Goal: Complete application form

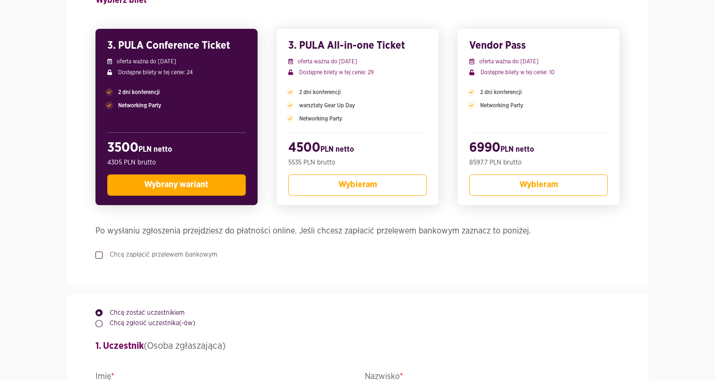
scroll to position [245, 0]
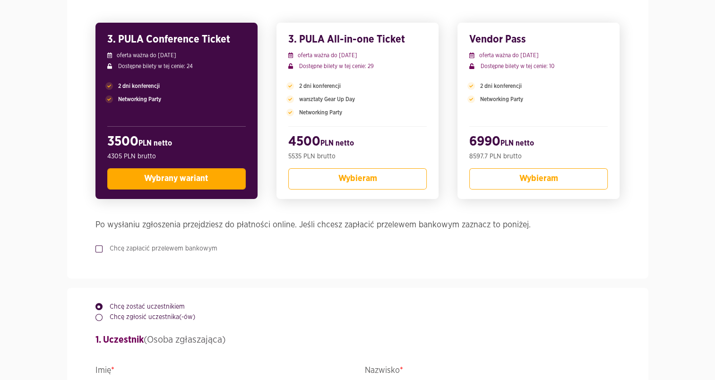
click at [103, 249] on label "Chcę zapłacić przelewem bankowym" at bounding box center [160, 248] width 115 height 9
click at [100, 249] on input "Chcę zapłacić przelewem bankowym" at bounding box center [97, 247] width 5 height 6
checkbox input "true"
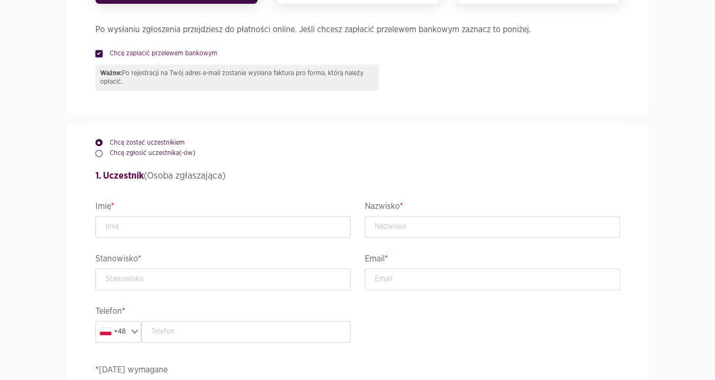
scroll to position [504, 0]
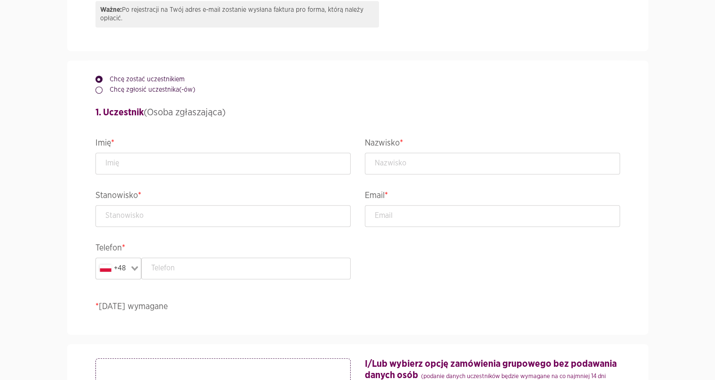
click at [103, 89] on label "Chcę zgłosić uczestnika(-ów)" at bounding box center [149, 89] width 93 height 9
click at [100, 89] on input "Chcę zgłosić uczestnika(-ów)" at bounding box center [97, 88] width 5 height 6
radio input "true"
radio input "false"
click at [143, 166] on input "text" at bounding box center [222, 164] width 255 height 22
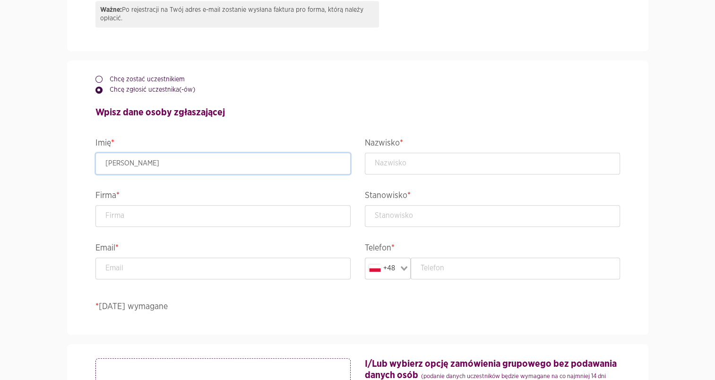
type input "[PERSON_NAME]"
type input "l"
type input "Lech-Pokorska"
click at [117, 219] on input "text" at bounding box center [222, 216] width 255 height 22
type input "Allianz"
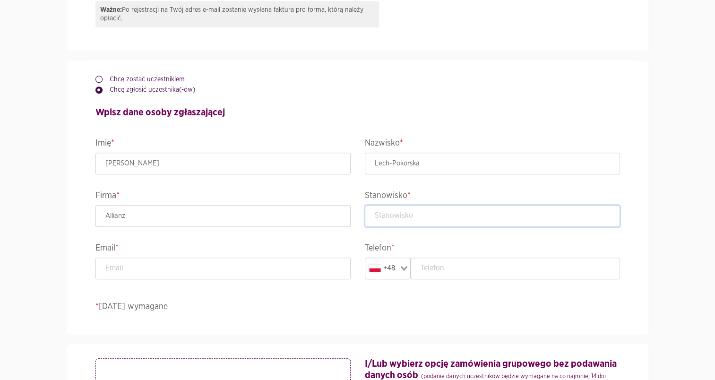
click at [433, 217] on input "text" at bounding box center [492, 216] width 255 height 22
click at [434, 265] on input "text" at bounding box center [515, 269] width 209 height 22
type input "798865658"
click at [427, 214] on input "text" at bounding box center [492, 216] width 255 height 22
type input "Starszy Specjalista ds. wsparcia procesów IT"
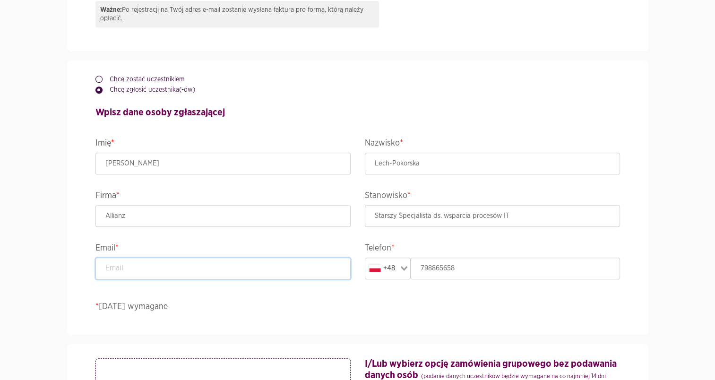
click at [251, 267] on input "email" at bounding box center [222, 269] width 255 height 22
type input "[EMAIL_ADDRESS][DOMAIN_NAME]"
click at [204, 211] on input "Allianz" at bounding box center [222, 216] width 255 height 22
drag, startPoint x: 280, startPoint y: 217, endPoint x: 70, endPoint y: 195, distance: 211.0
click at [88, 195] on div "Chcę zostać uczestnikiem Chcę zgłosić uczestnika(-ów) Wpisz dane osoby zgłaszaj…" at bounding box center [357, 197] width 539 height 274
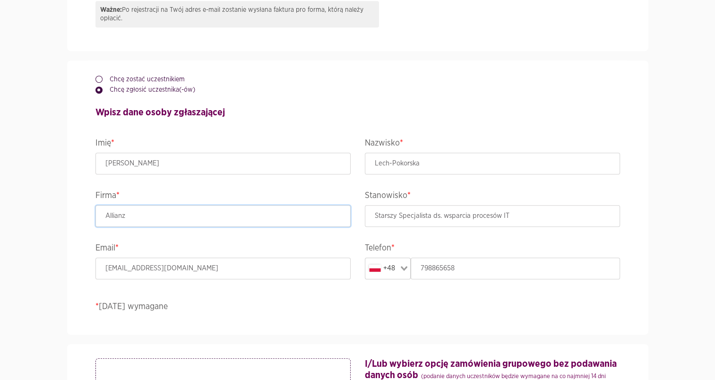
drag, startPoint x: 152, startPoint y: 212, endPoint x: 94, endPoint y: 211, distance: 58.6
click at [94, 211] on div "Firma * Allianz" at bounding box center [222, 215] width 269 height 52
paste input "TUiR Allianz Polska S.A."
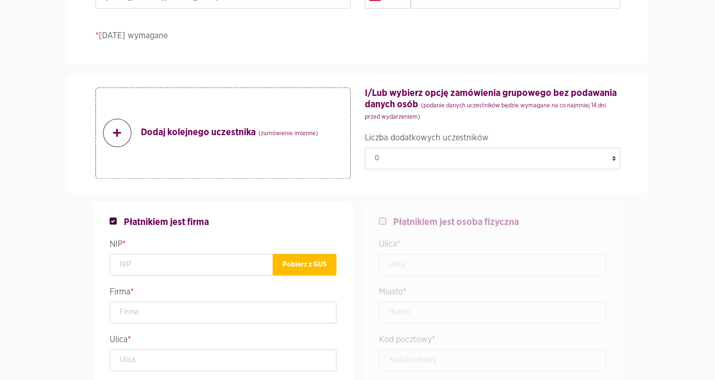
scroll to position [793, 0]
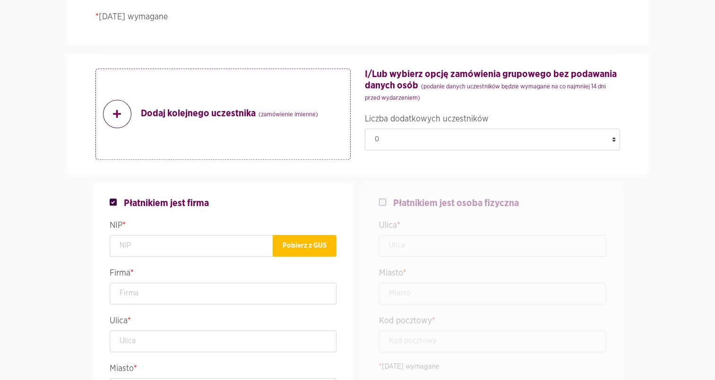
type input "TUiR Allianz Polska S.A."
click at [116, 118] on span at bounding box center [117, 114] width 28 height 28
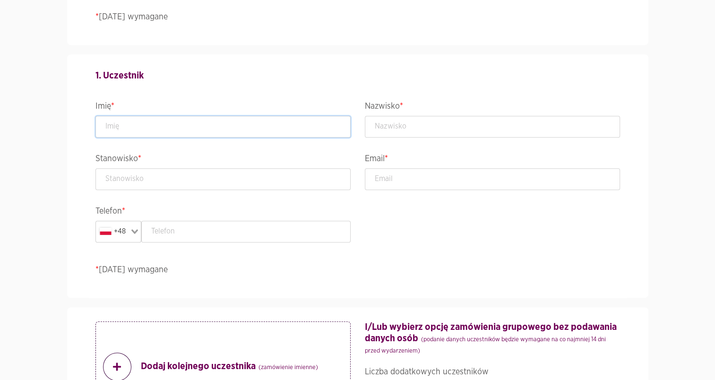
click at [127, 128] on input "text" at bounding box center [222, 127] width 255 height 22
type input "[PERSON_NAME]"
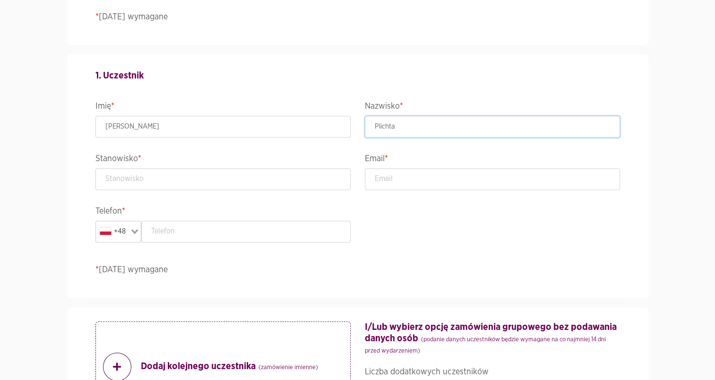
type input "Plichta"
click at [389, 180] on input "email" at bounding box center [492, 179] width 255 height 22
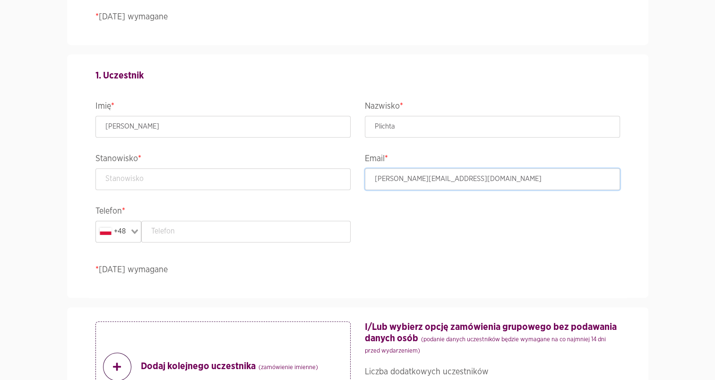
type input "[PERSON_NAME][EMAIL_ADDRESS][DOMAIN_NAME]"
click at [322, 227] on input "text" at bounding box center [245, 232] width 209 height 22
paste input "[PHONE_NUMBER]"
click at [166, 231] on input "[PHONE_NUMBER]" at bounding box center [245, 232] width 209 height 22
type input "728 325 594"
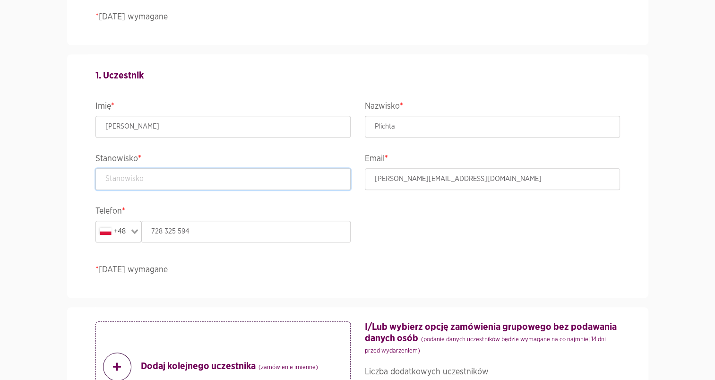
click at [175, 178] on input "text" at bounding box center [222, 179] width 255 height 22
paste input "Menedżer Zespołu Systemów Obsługowych I Integracyjnych"
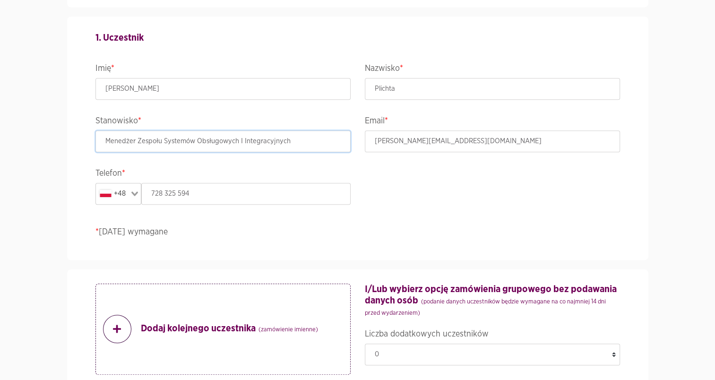
scroll to position [850, 0]
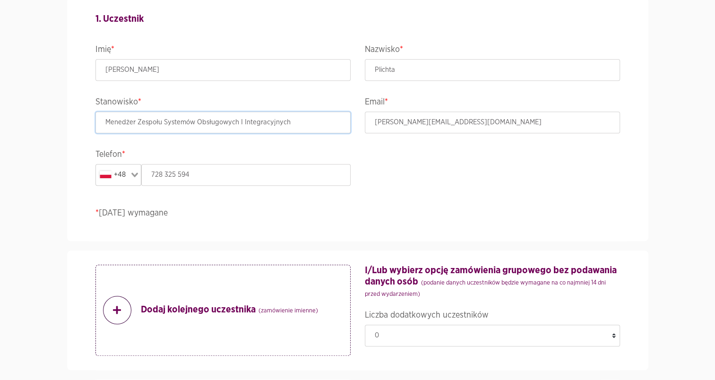
type input "Menedżer Zespołu Systemów Obsługowych I Integracyjnych"
click at [613, 332] on select "0 1 2 3 4 5 6 7 8 9 10 11 12 13 14 15 16 17 18 19 20 21 22 23" at bounding box center [492, 336] width 255 height 22
select select "2"
click at [365, 344] on select "0 1 2 3 4 5 6 7 8 9 10 11 12 13 14 15 16 17 18 19 20 21 22 23" at bounding box center [492, 336] width 255 height 22
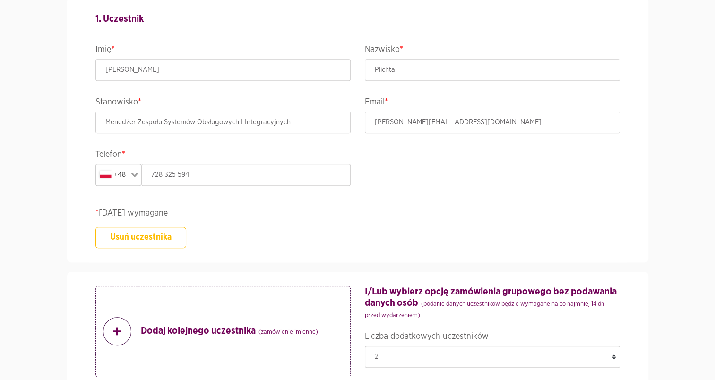
click at [156, 241] on button "Usuń uczestnika" at bounding box center [140, 237] width 91 height 21
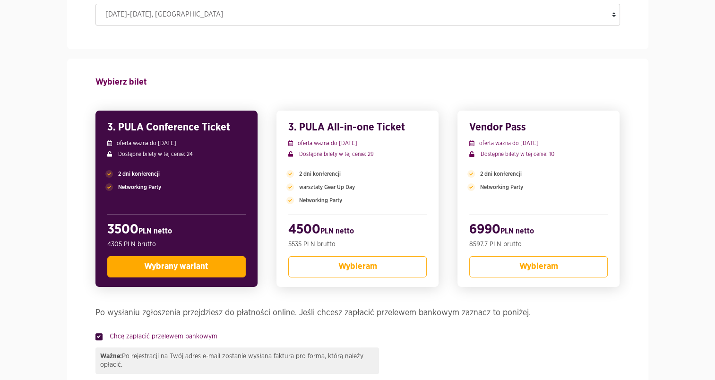
scroll to position [246, 0]
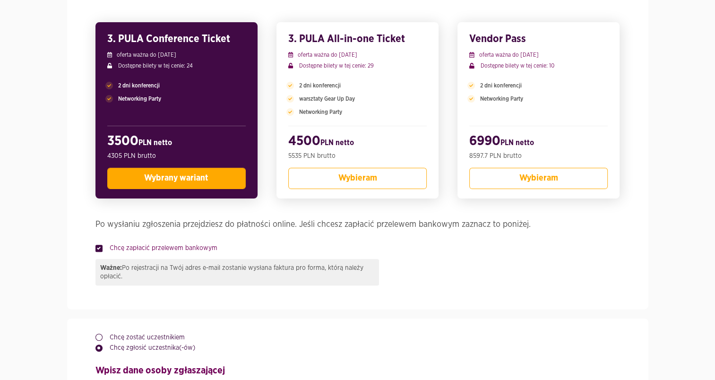
click at [187, 178] on span "Wybrany wariant" at bounding box center [176, 178] width 64 height 9
